Goal: Find specific page/section: Find specific page/section

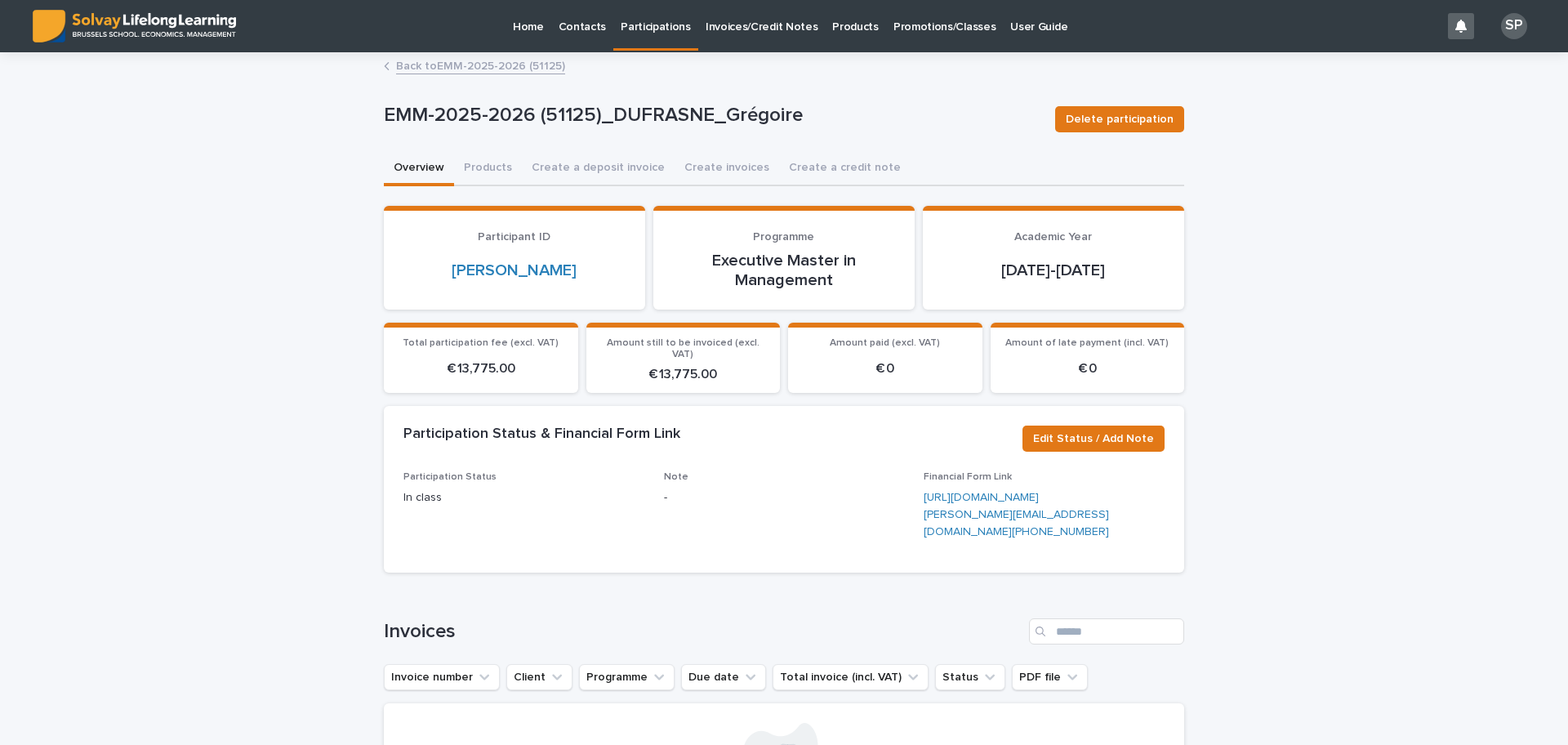
click at [919, 30] on p "Promotions/Classes" at bounding box center [943, 17] width 102 height 35
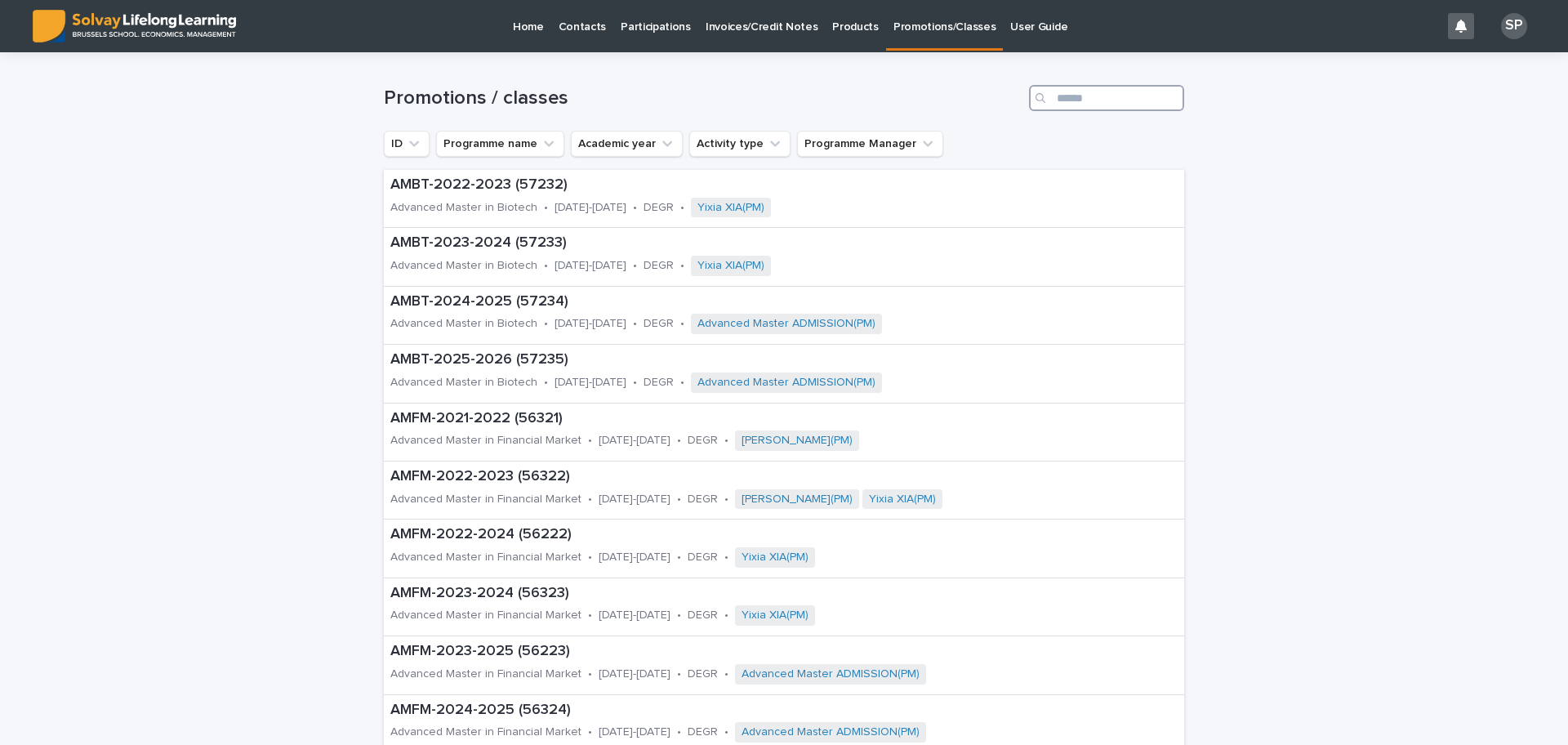
click at [1068, 104] on input "Search" at bounding box center [1105, 98] width 155 height 26
type input "***"
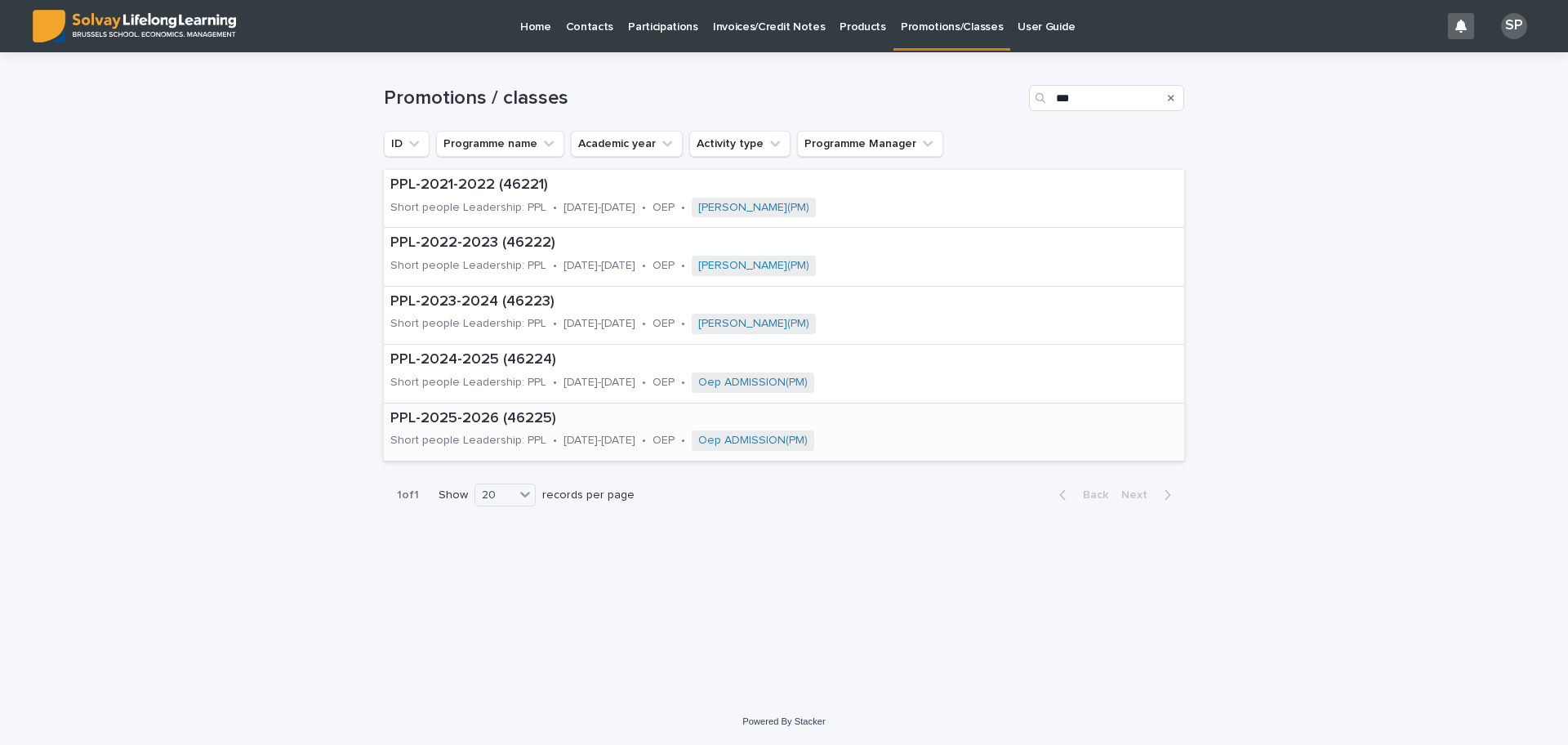
click at [489, 413] on p "PPL-2025-2026 (46225)" at bounding box center [686, 418] width 593 height 18
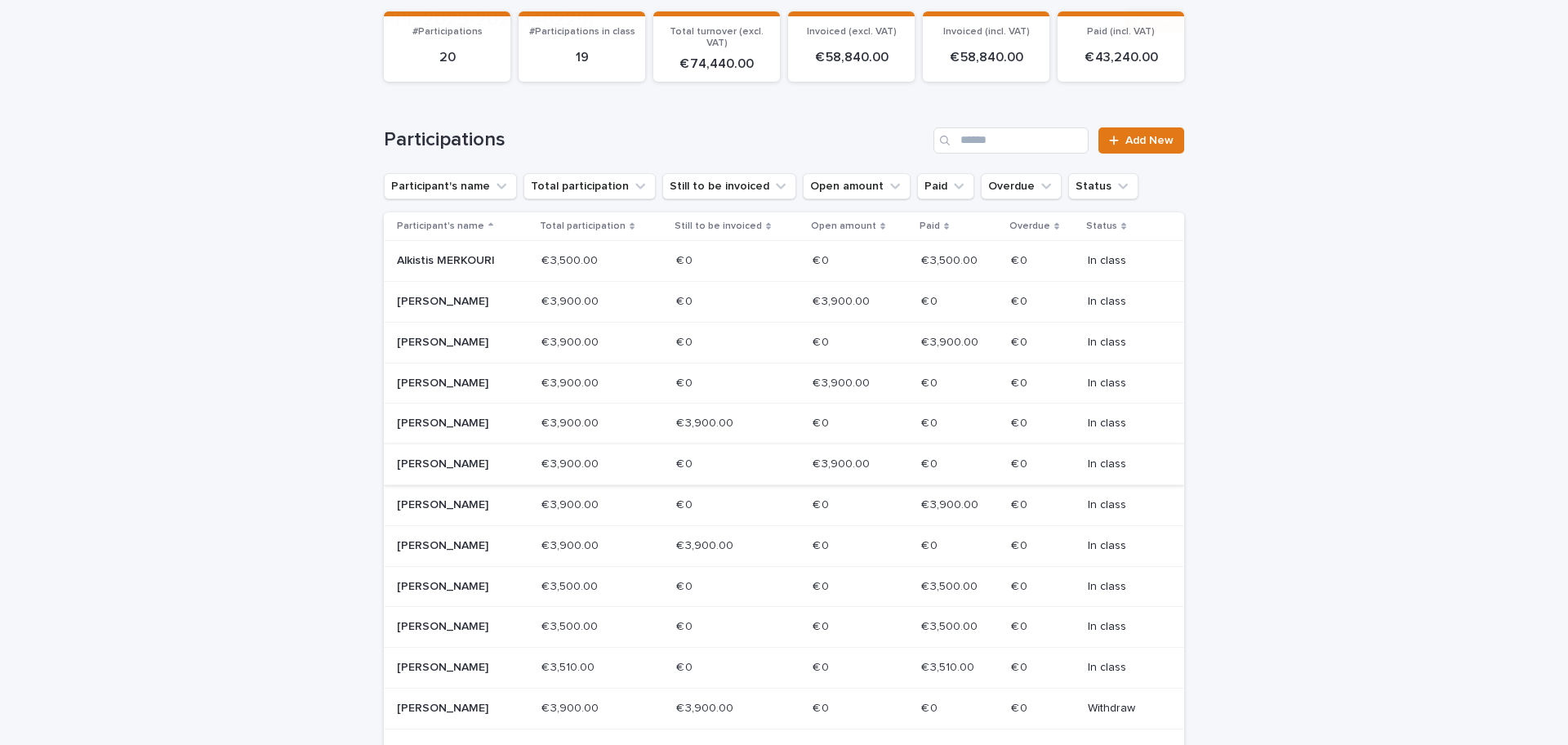
scroll to position [204, 0]
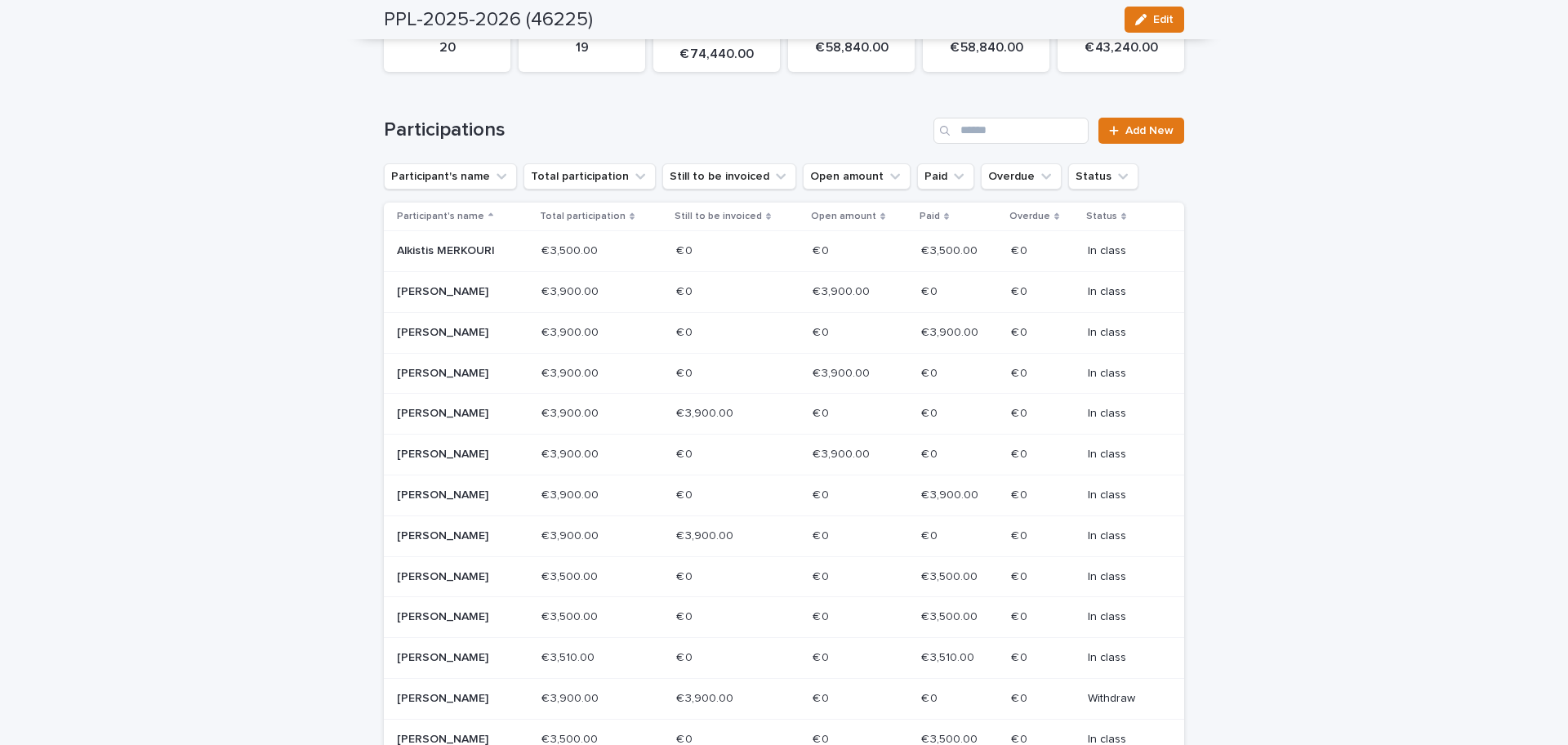
click at [405, 542] on p "[PERSON_NAME]" at bounding box center [455, 536] width 116 height 14
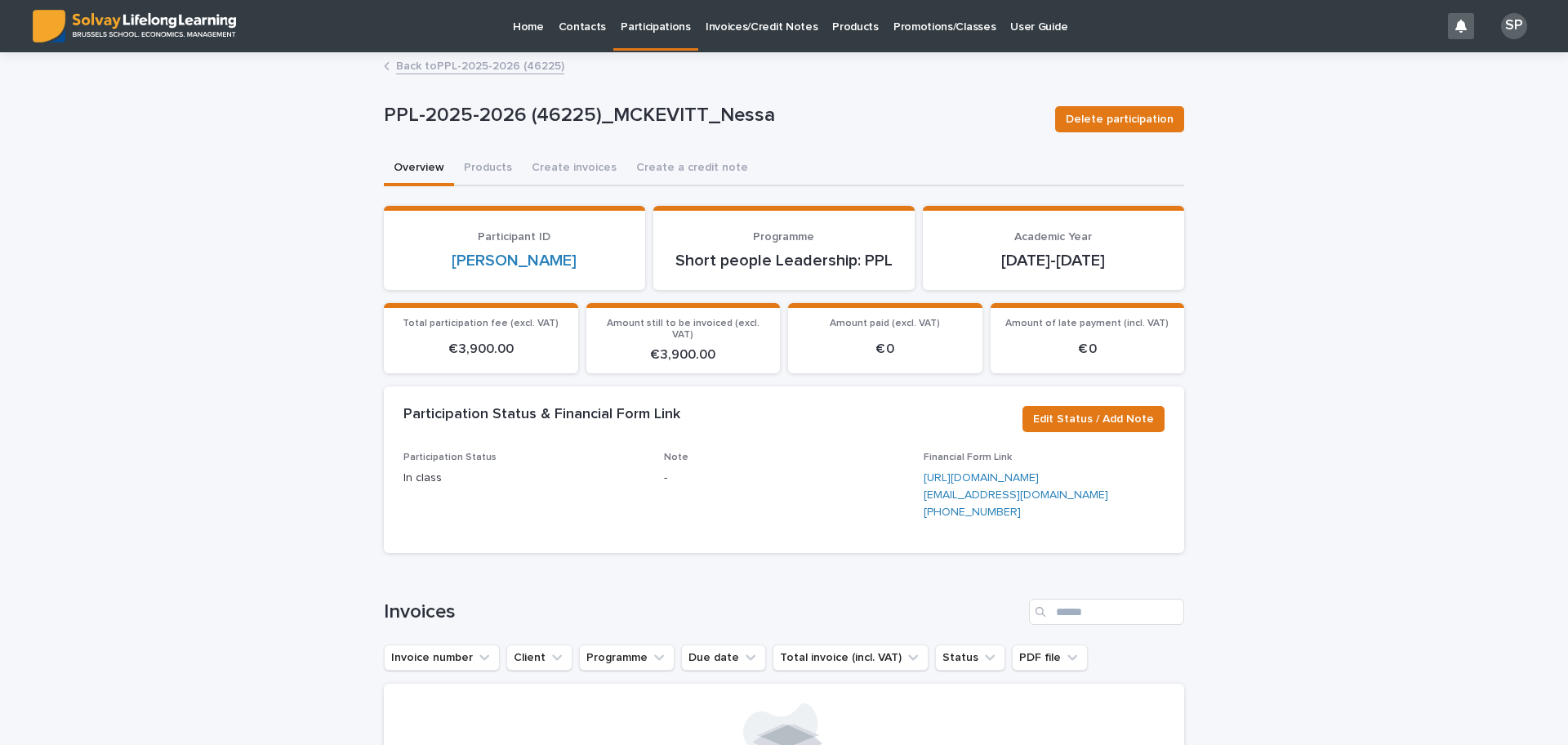
click at [942, 28] on p "Promotions/Classes" at bounding box center [943, 17] width 102 height 35
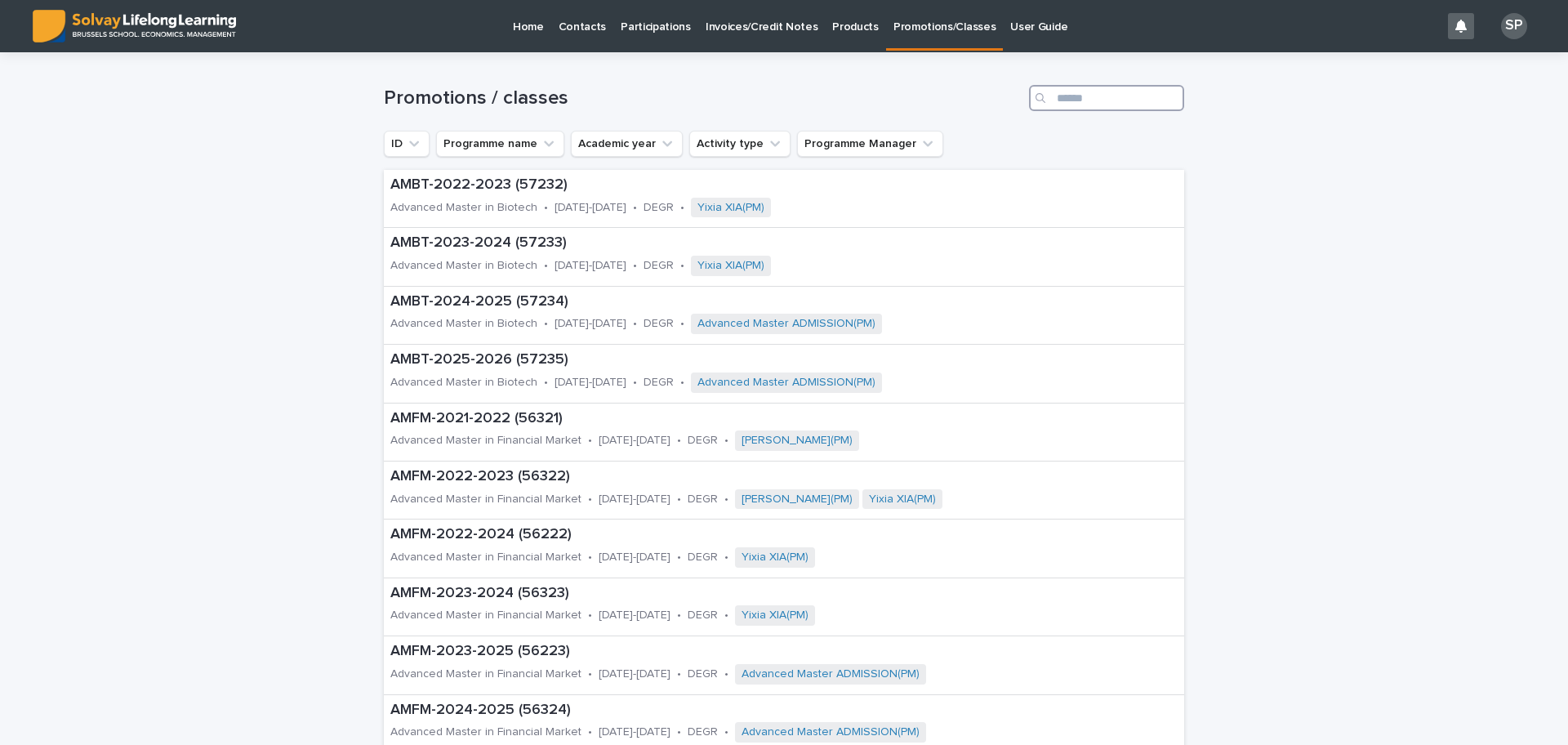
click at [1092, 95] on input "Search" at bounding box center [1105, 98] width 155 height 26
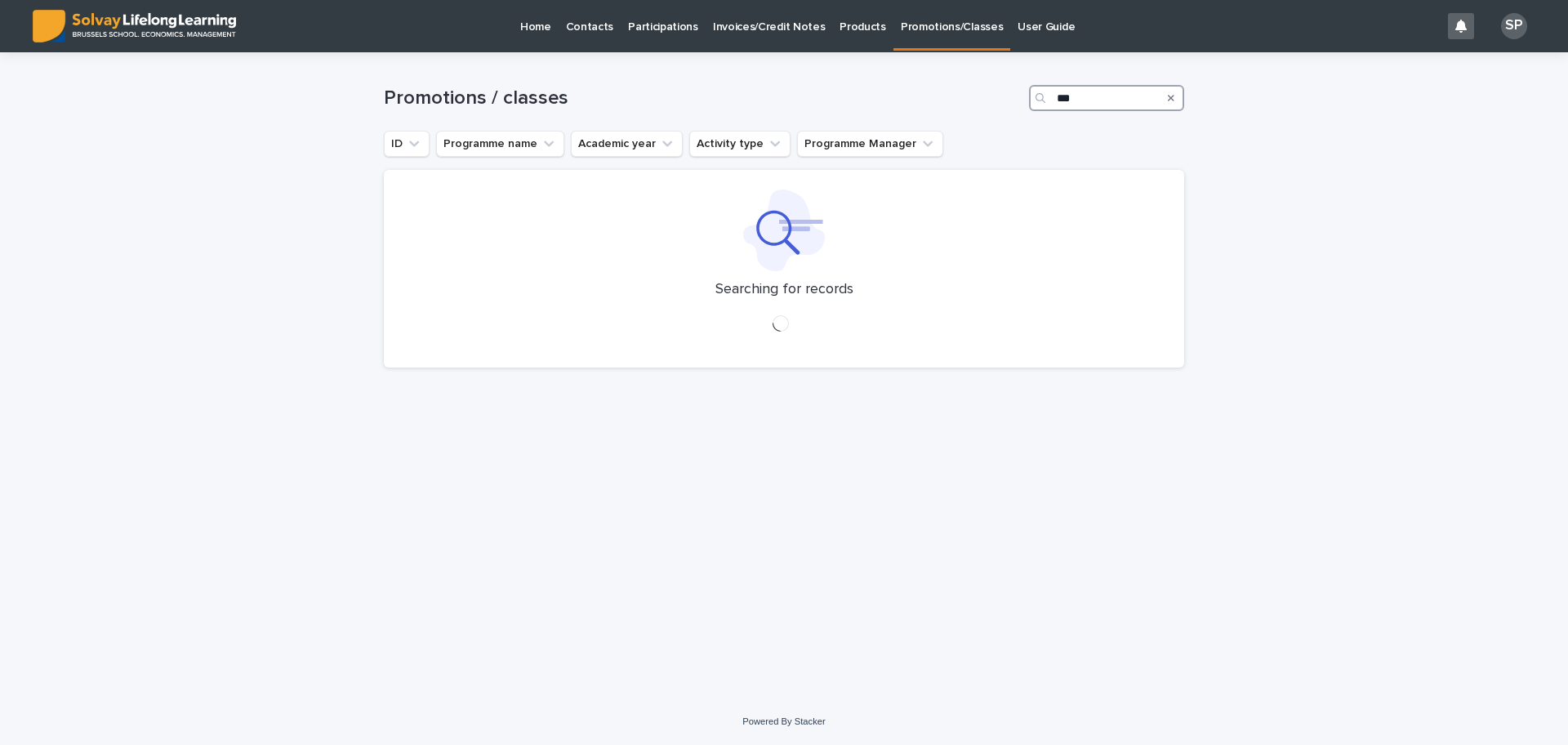
type input "***"
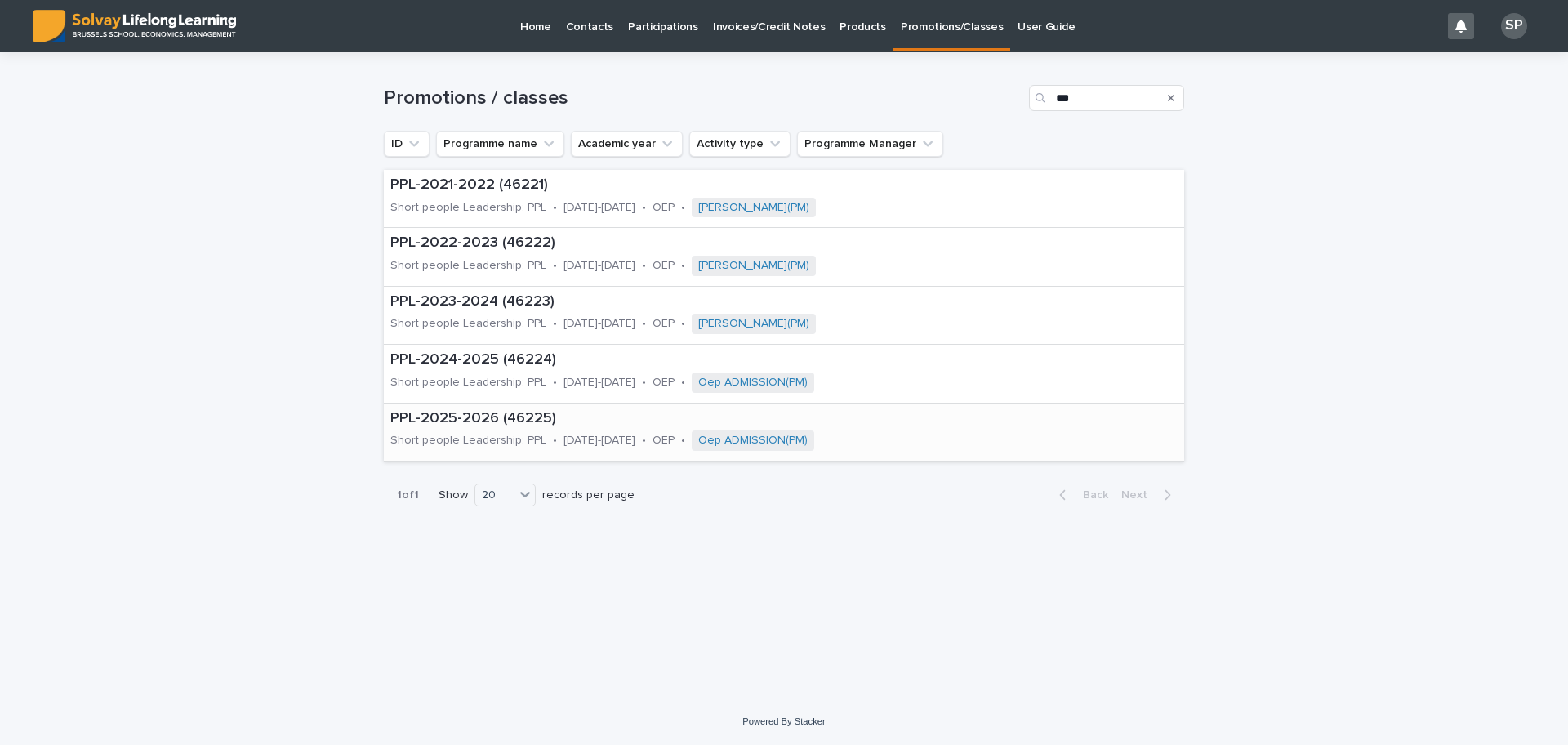
click at [439, 421] on p "PPL-2025-2026 (46225)" at bounding box center [686, 418] width 593 height 18
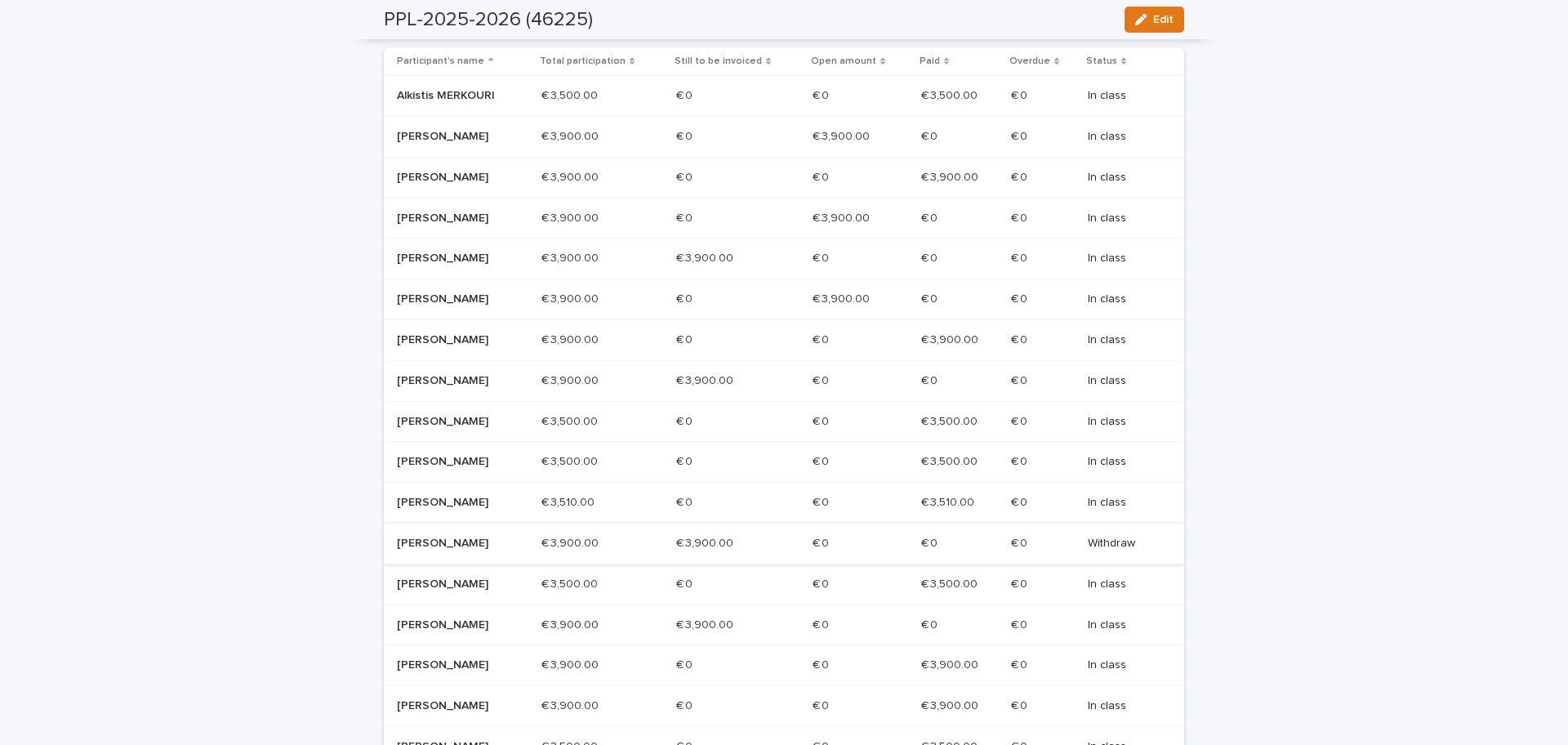
scroll to position [409, 0]
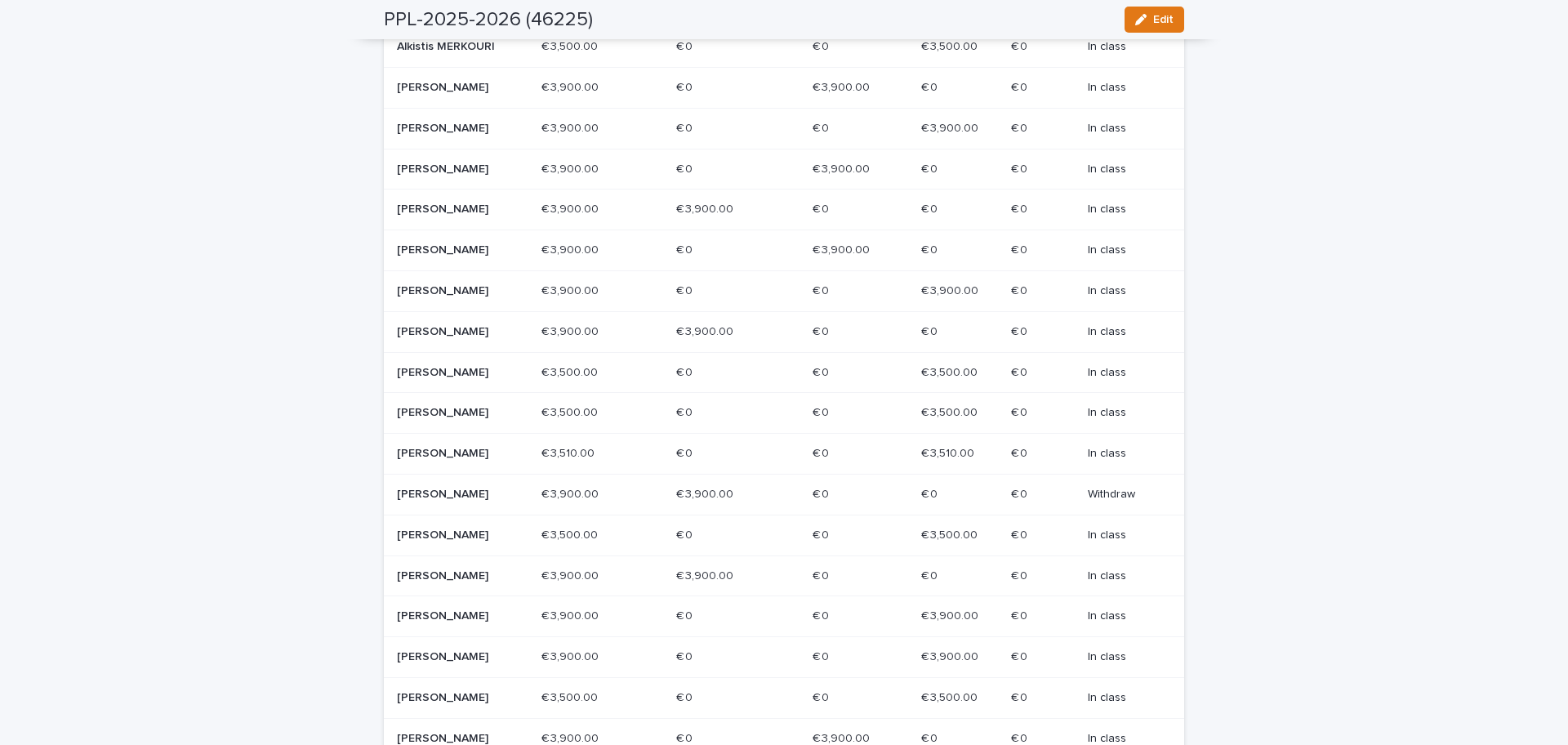
click at [414, 583] on p "[PERSON_NAME]" at bounding box center [455, 576] width 116 height 14
